Goal: Check status: Check status

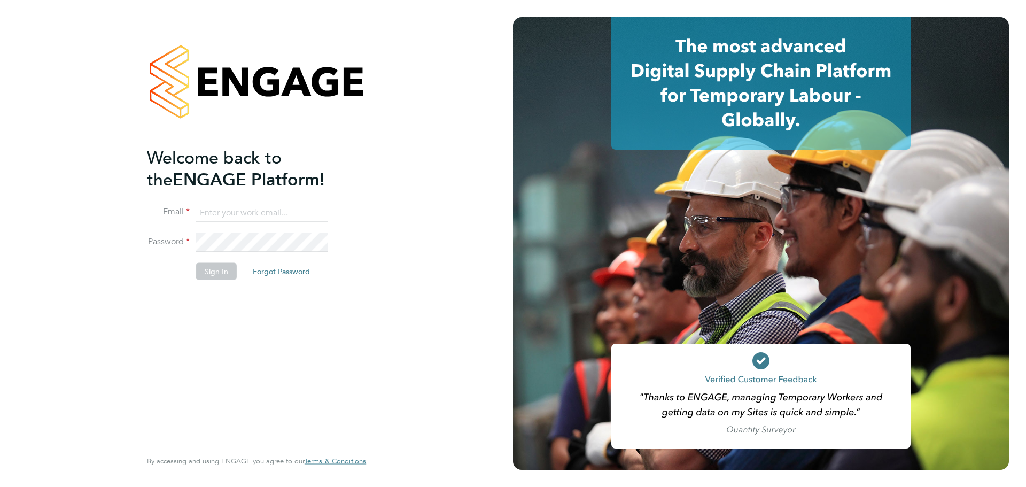
type input "[PERSON_NAME][EMAIL_ADDRESS][PERSON_NAME][DOMAIN_NAME]"
click at [232, 324] on div "Welcome back to the ENGAGE Platform! Email [PERSON_NAME][EMAIL_ADDRESS][PERSON_…" at bounding box center [251, 296] width 208 height 301
click at [221, 272] on button "Sign In" at bounding box center [216, 270] width 41 height 17
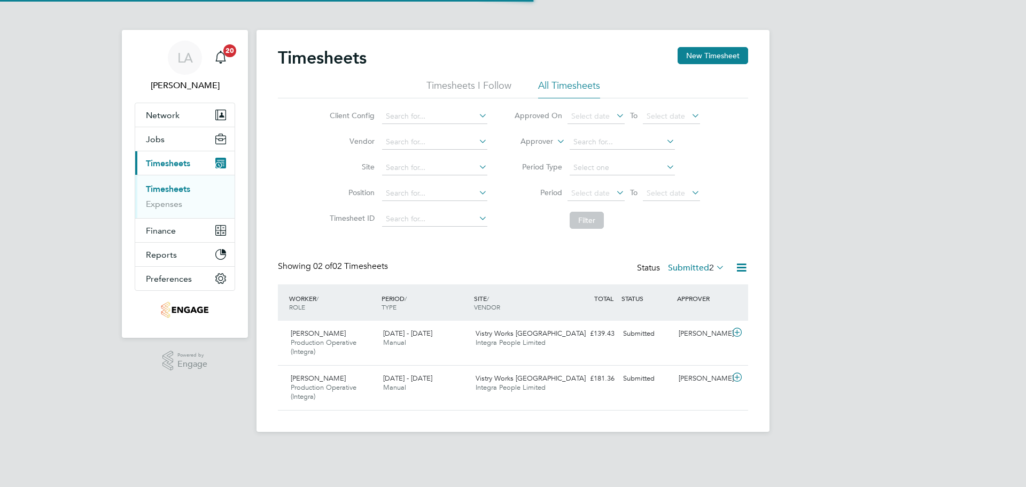
scroll to position [27, 93]
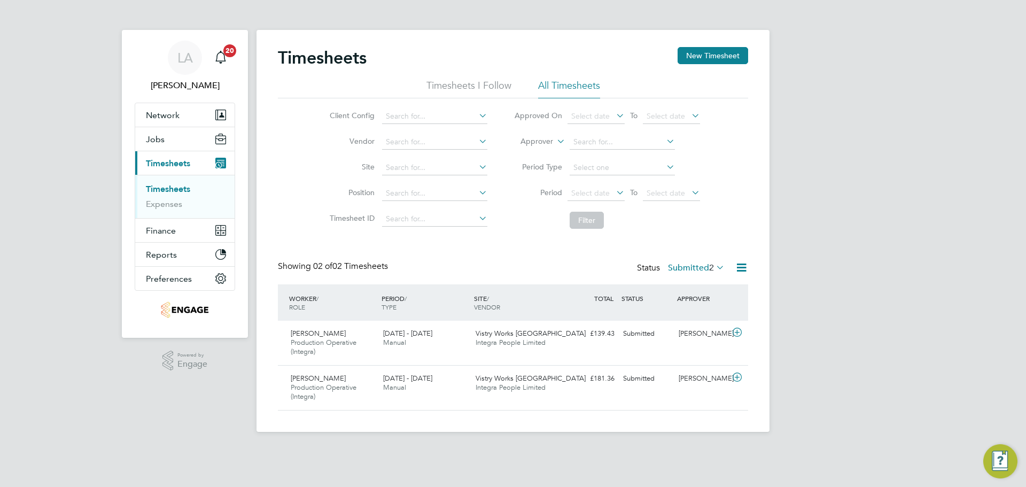
drag, startPoint x: 514, startPoint y: 455, endPoint x: 494, endPoint y: 446, distance: 21.5
click at [494, 448] on app-footer at bounding box center [513, 440] width 513 height 17
drag, startPoint x: 860, startPoint y: 173, endPoint x: 811, endPoint y: 175, distance: 48.7
click at [811, 175] on div "LA Lucy Anderton Notifications 20 Applications: Network Team Members Businesses…" at bounding box center [513, 224] width 1026 height 449
click at [714, 273] on icon at bounding box center [714, 267] width 0 height 15
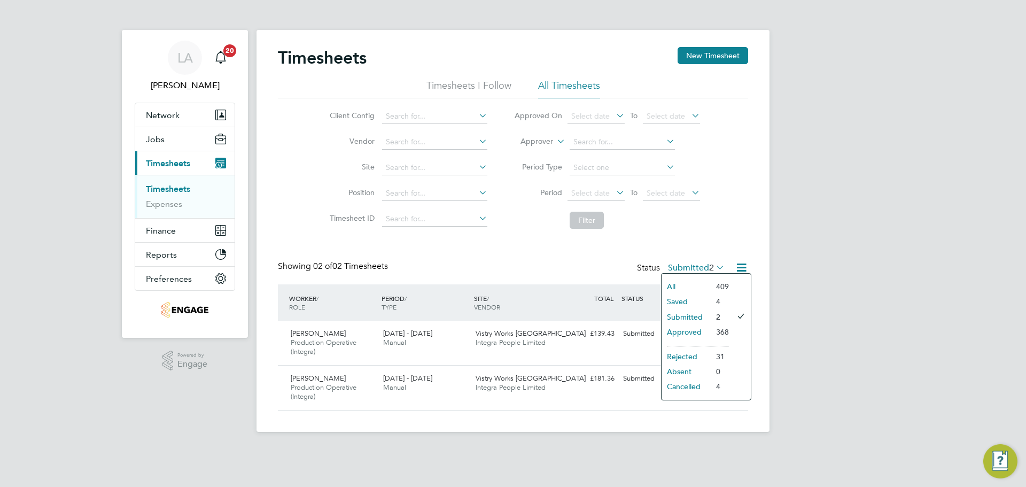
click at [698, 333] on li "Approved" at bounding box center [686, 331] width 49 height 15
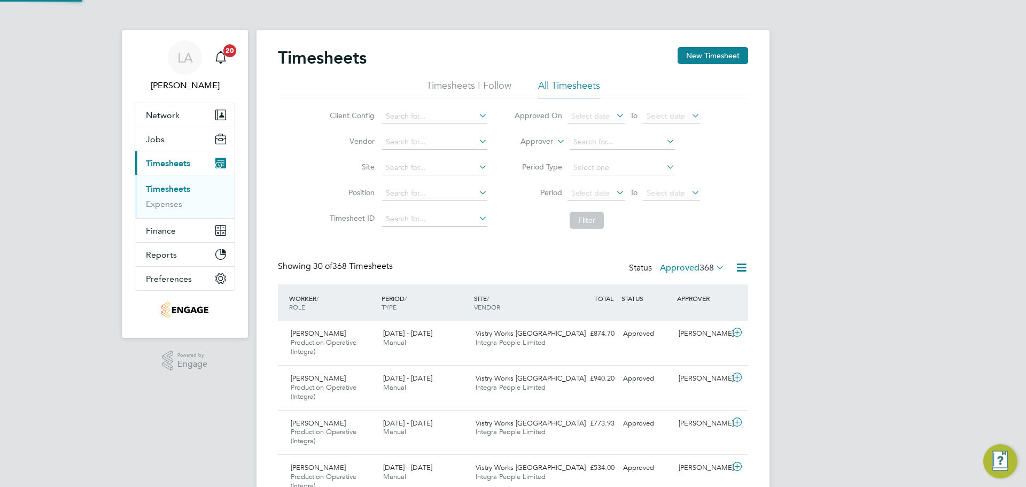
scroll to position [0, 0]
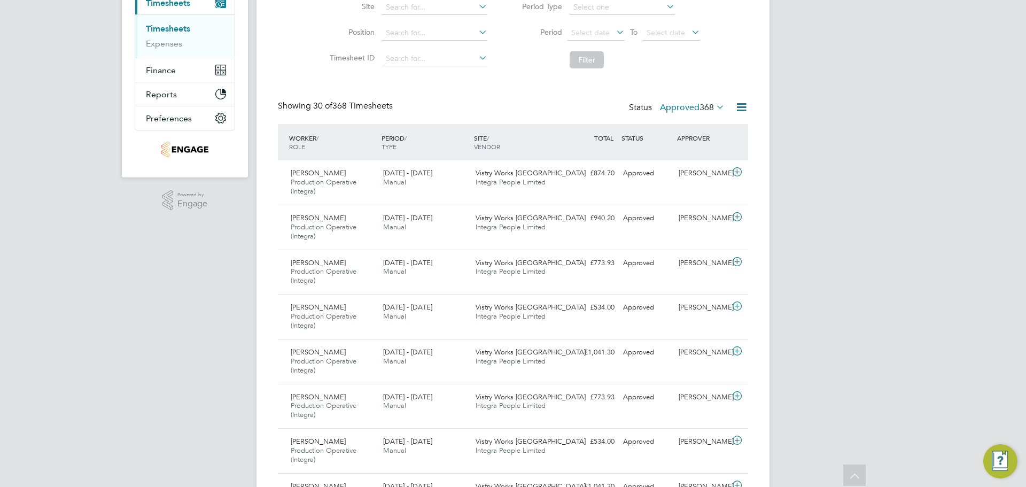
drag, startPoint x: 811, startPoint y: 162, endPoint x: 789, endPoint y: 137, distance: 33.7
click at [736, 105] on icon at bounding box center [741, 106] width 13 height 13
